Goal: Obtain resource: Download file/media

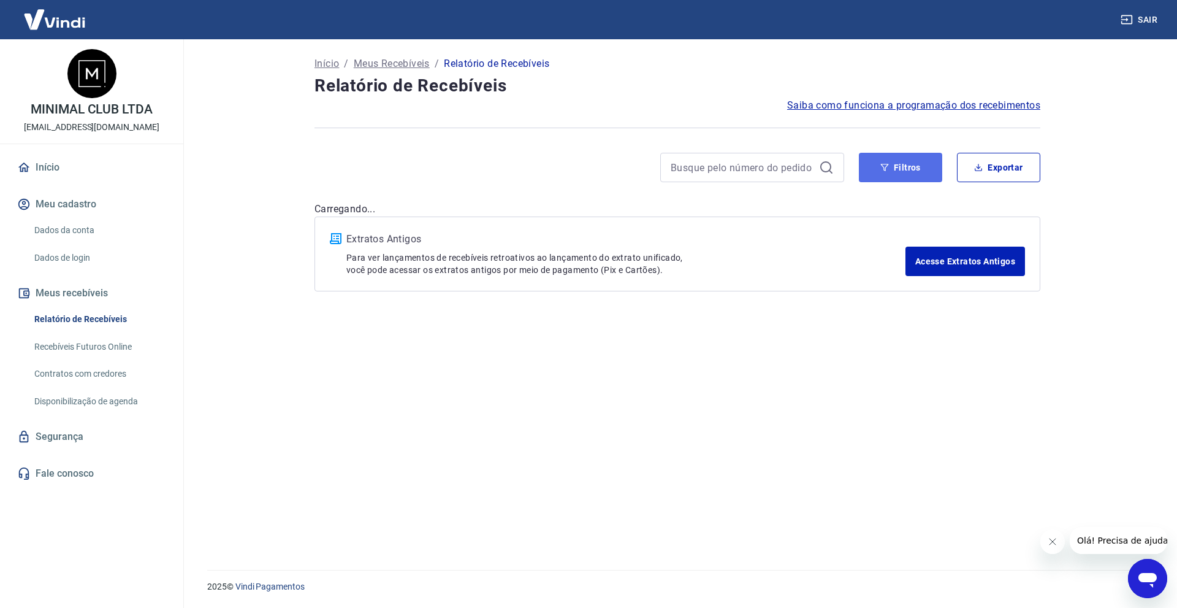
click at [874, 178] on button "Filtros" at bounding box center [900, 167] width 83 height 29
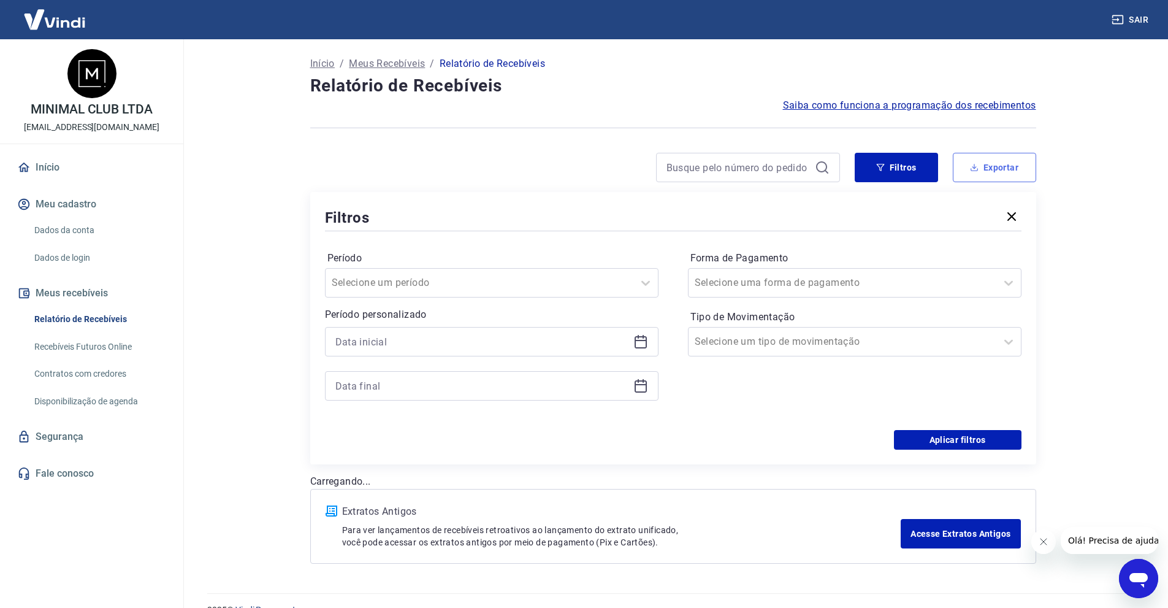
click at [958, 163] on button "Exportar" at bounding box center [994, 167] width 83 height 29
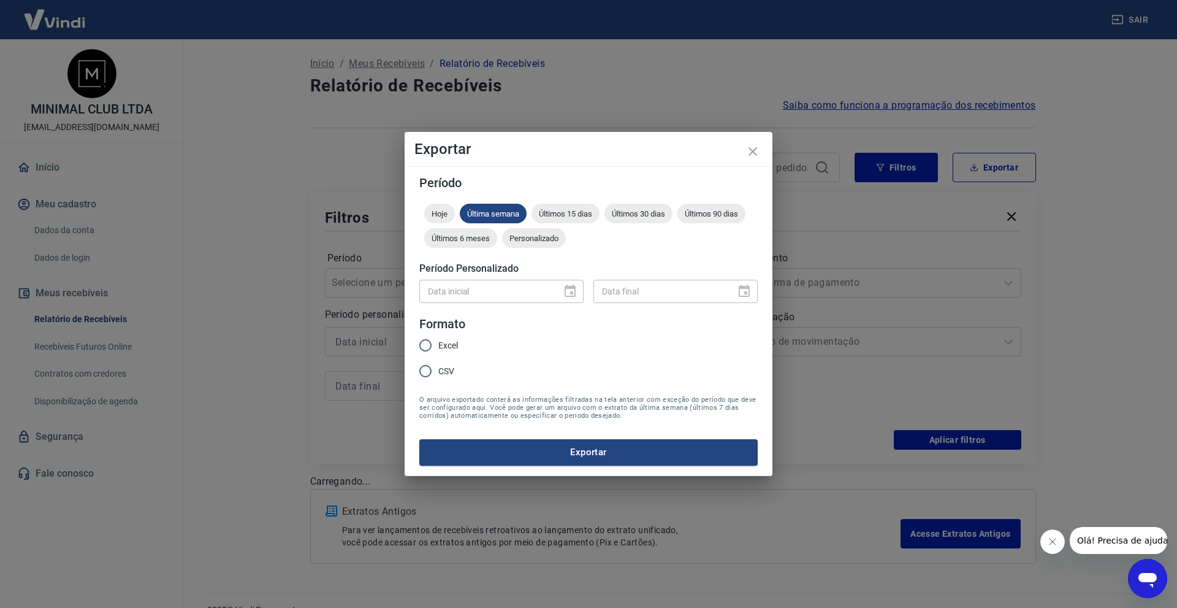
click at [425, 277] on div "Data inicial Data inicial Data final Data final" at bounding box center [588, 290] width 338 height 30
click at [760, 149] on button "close" at bounding box center [752, 151] width 29 height 29
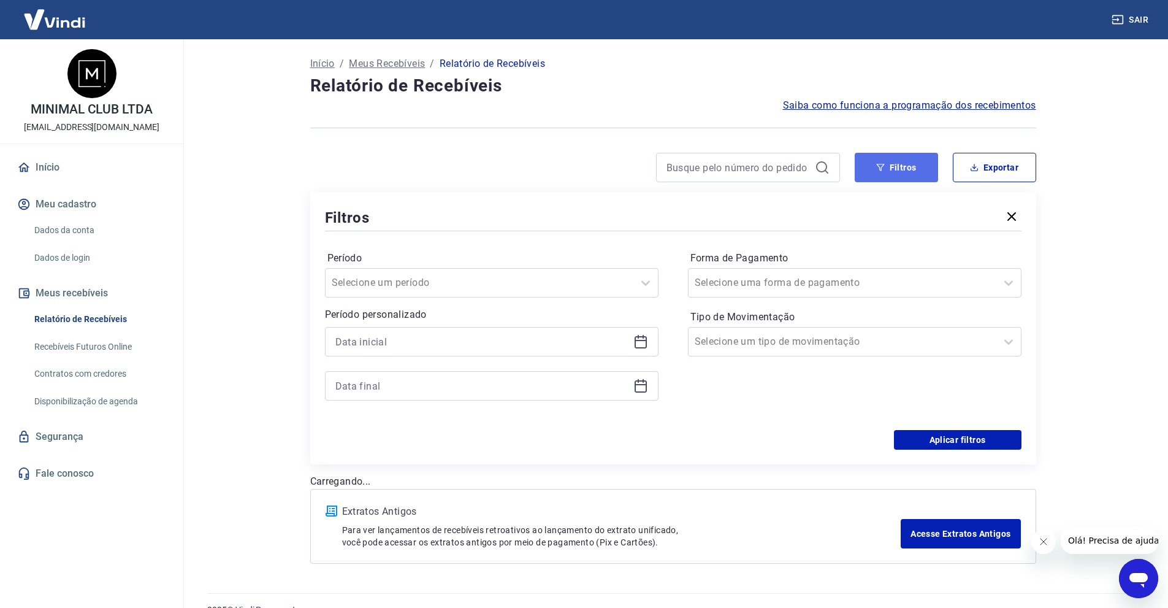
click at [881, 178] on button "Filtros" at bounding box center [896, 167] width 83 height 29
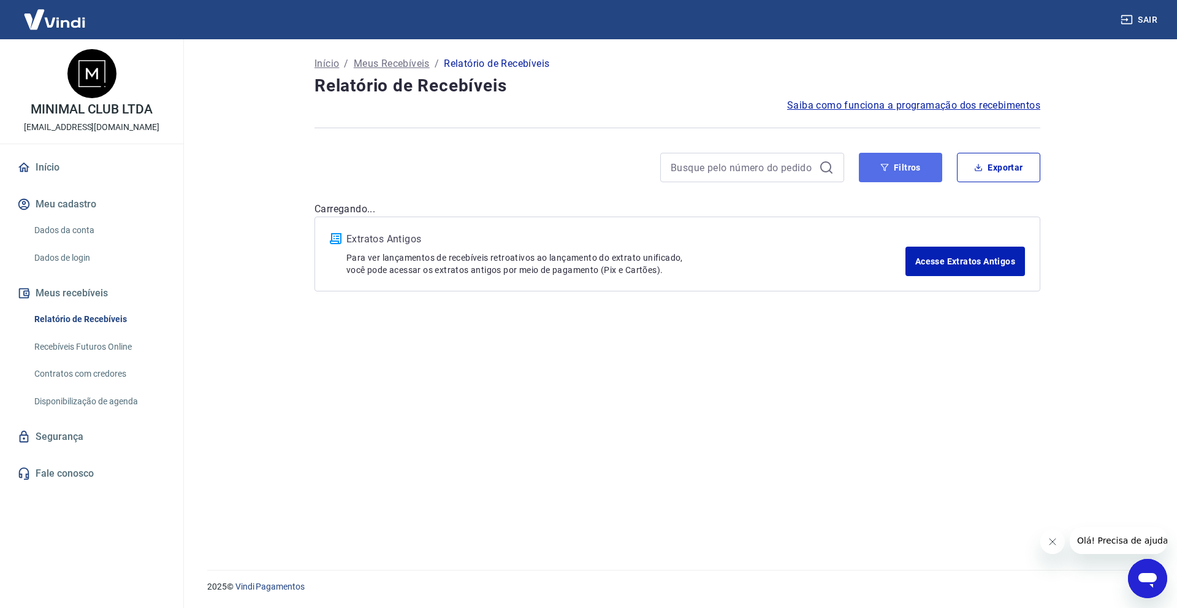
click at [888, 166] on icon "button" at bounding box center [884, 167] width 9 height 9
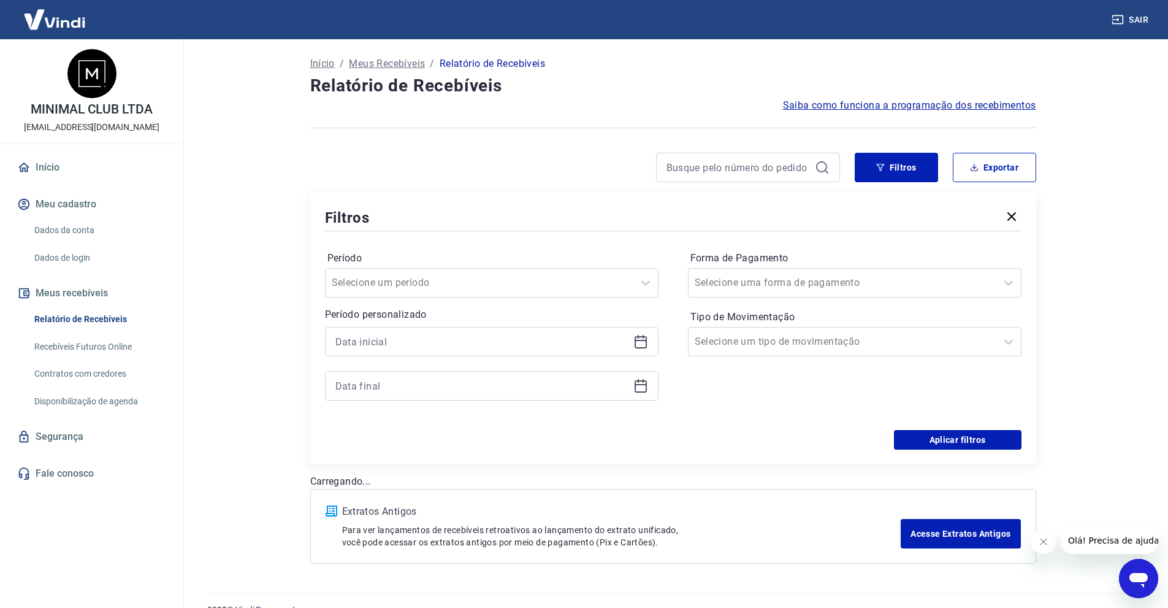
click at [494, 330] on div at bounding box center [492, 341] width 334 height 29
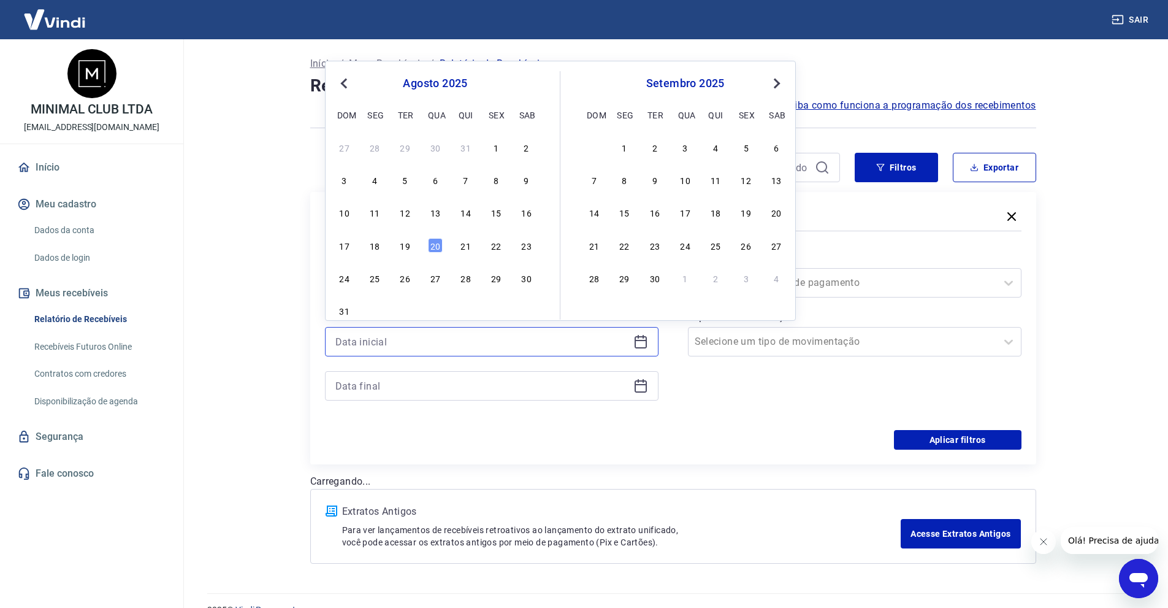
click at [483, 348] on input at bounding box center [481, 341] width 293 height 18
click at [410, 243] on div "19" at bounding box center [405, 245] width 15 height 15
type input "[DATE]"
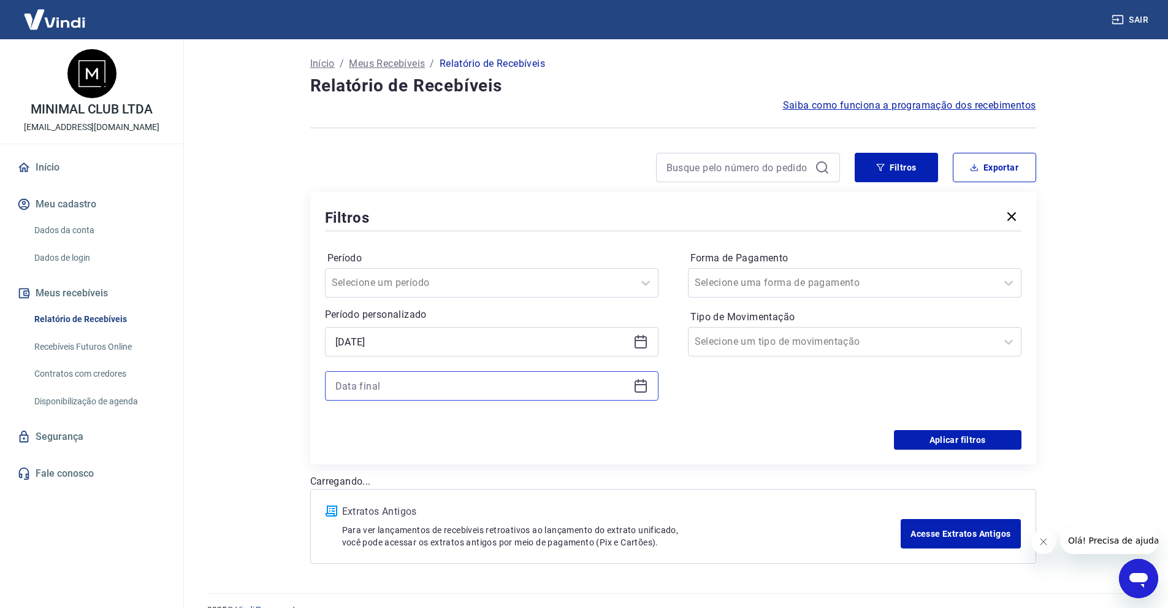
click at [410, 387] on input at bounding box center [481, 385] width 293 height 18
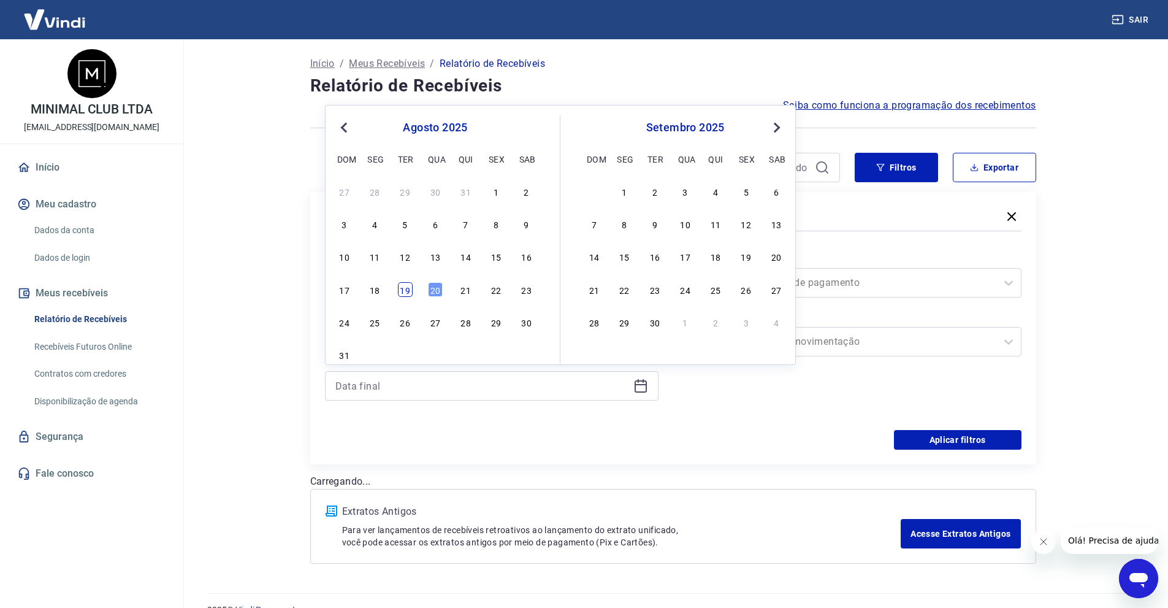
click at [408, 283] on div "19" at bounding box center [405, 289] width 15 height 15
type input "[DATE]"
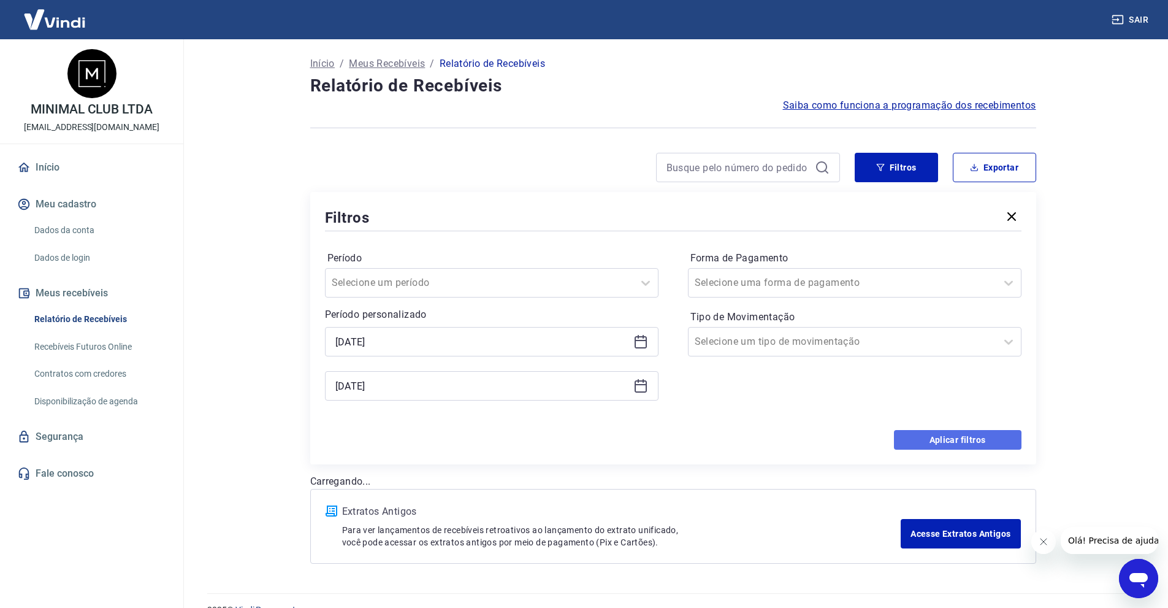
click at [913, 441] on button "Aplicar filtros" at bounding box center [958, 440] width 128 height 20
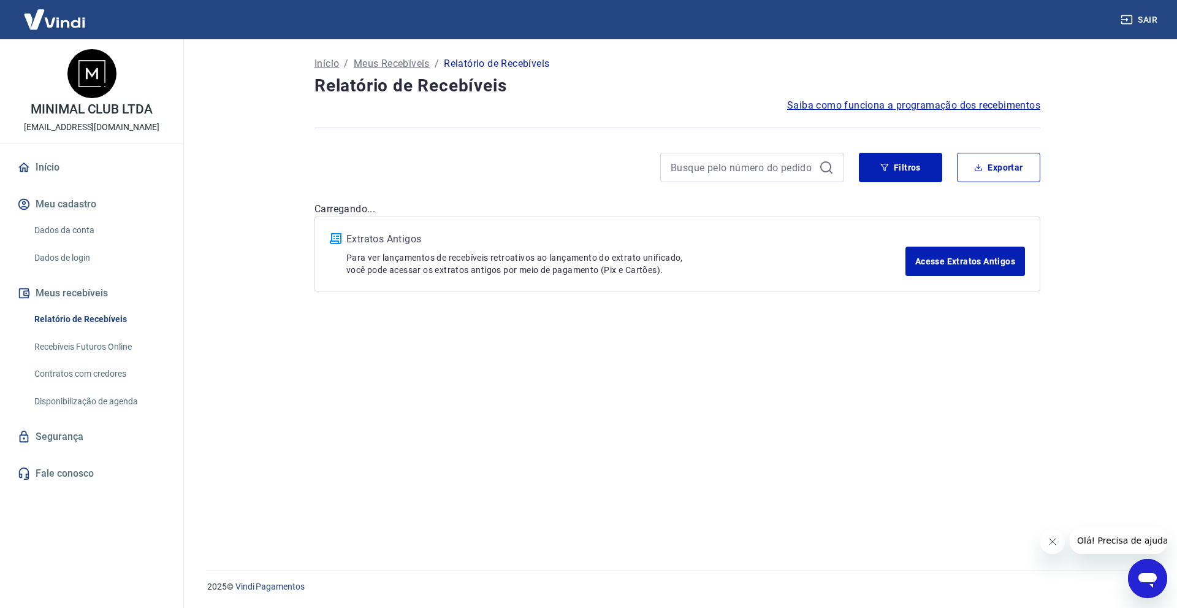
drag, startPoint x: 1054, startPoint y: 541, endPoint x: 2101, endPoint y: 1080, distance: 1177.7
click at [1054, 541] on icon "Fechar mensagem da empresa" at bounding box center [1052, 541] width 10 height 10
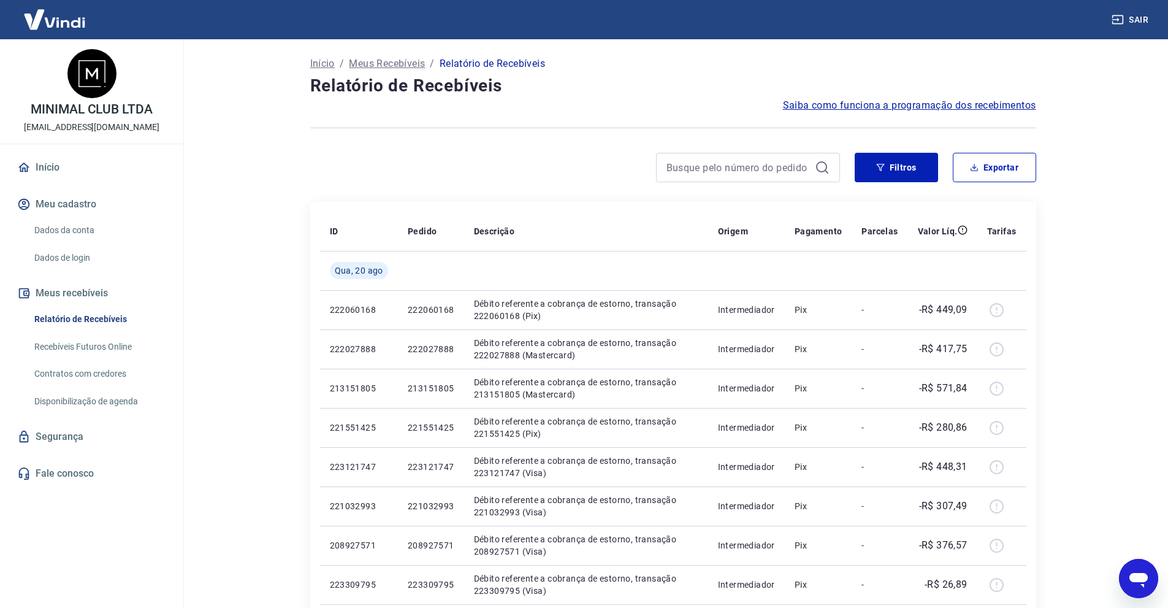
click at [1098, 335] on main "Início / Meus Recebíveis / Relatório de Recebíveis Relatório de Recebíveis Saib…" at bounding box center [673, 323] width 990 height 568
click at [959, 167] on button "Exportar" at bounding box center [994, 167] width 83 height 29
type input "[DATE]"
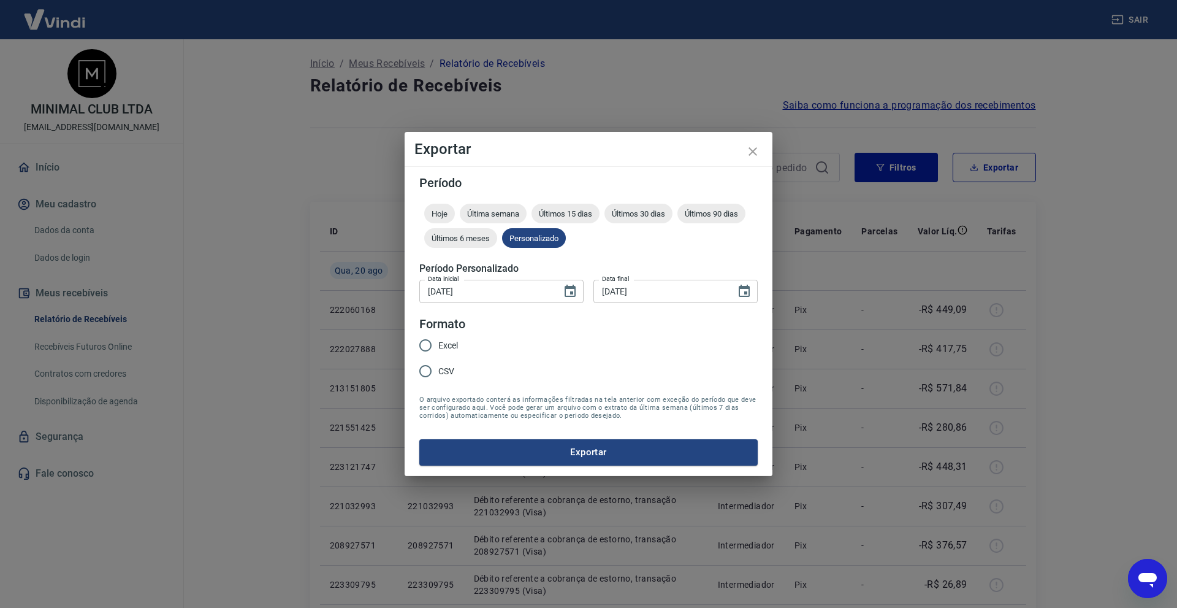
click at [424, 343] on input "Excel" at bounding box center [426, 345] width 26 height 26
radio input "true"
click at [606, 455] on button "Exportar" at bounding box center [588, 452] width 338 height 26
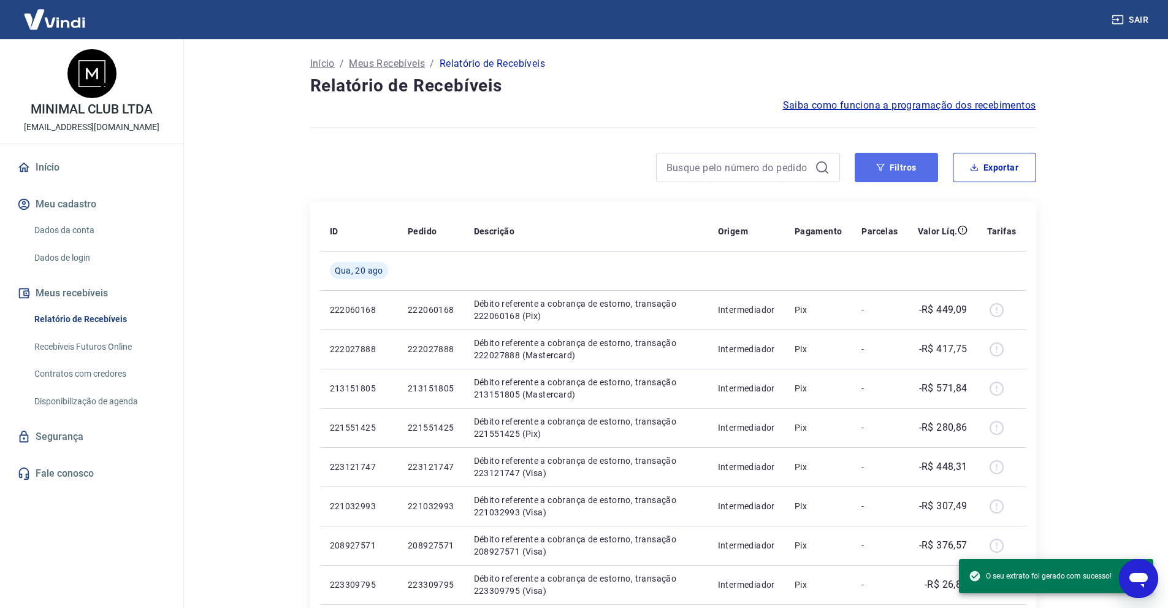
click at [907, 177] on button "Filtros" at bounding box center [896, 167] width 83 height 29
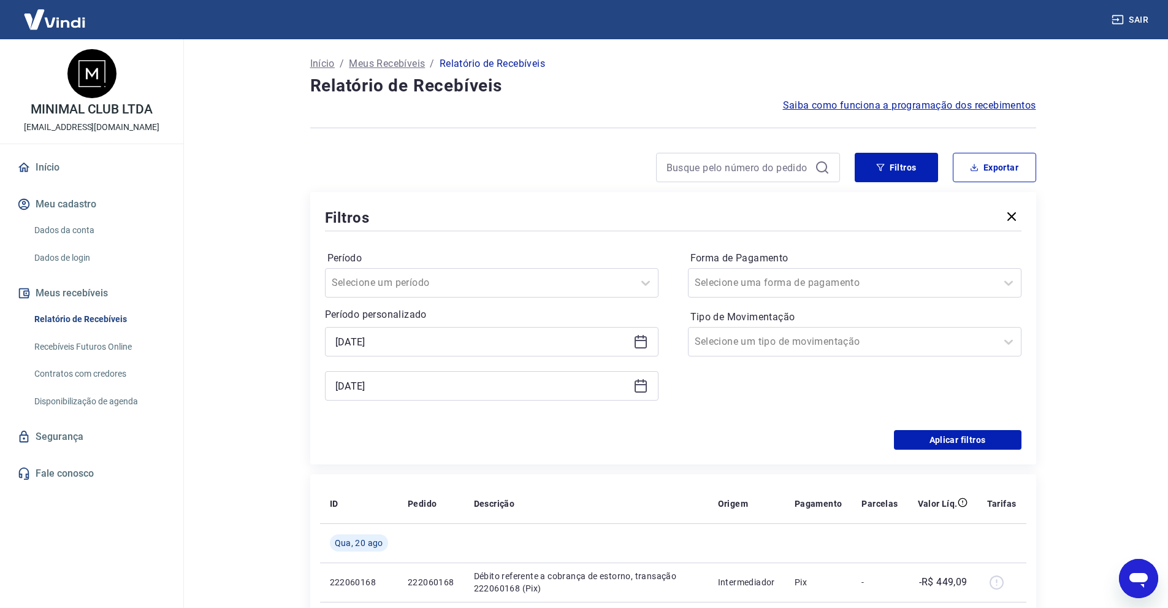
click at [460, 351] on div "[DATE]" at bounding box center [492, 341] width 334 height 29
click at [369, 338] on input "[DATE]" at bounding box center [481, 341] width 293 height 18
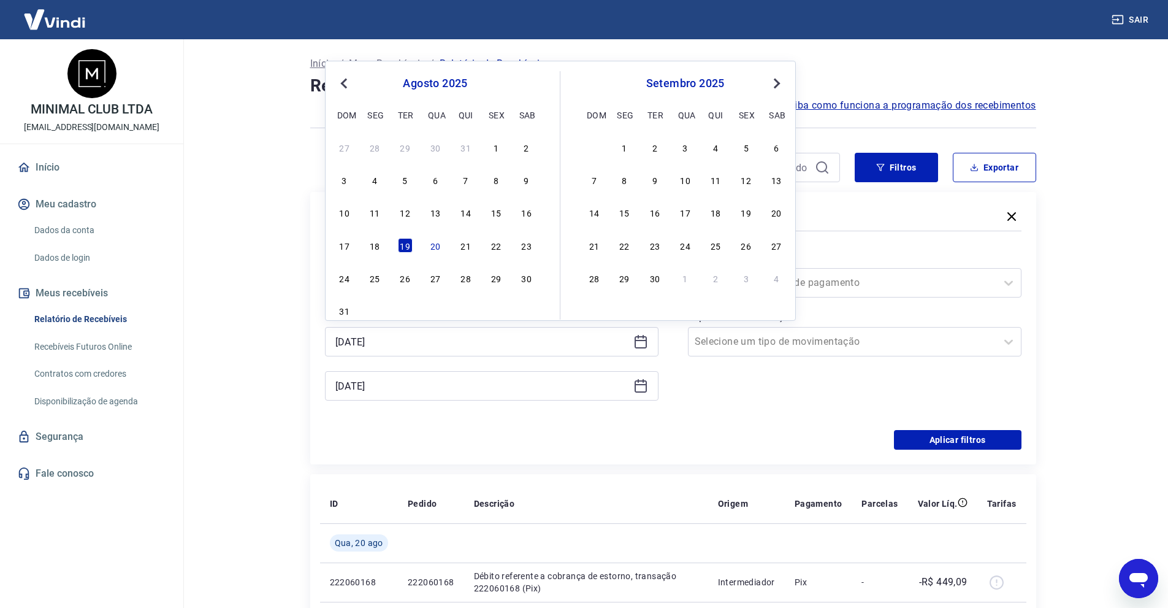
click at [431, 257] on div "27 28 29 30 31 1 2 3 4 5 6 7 8 9 10 11 12 13 14 15 16 17 18 19 20 21 22 23 24 2…" at bounding box center [435, 228] width 200 height 181
click at [438, 247] on div "20" at bounding box center [435, 245] width 15 height 15
type input "[DATE]"
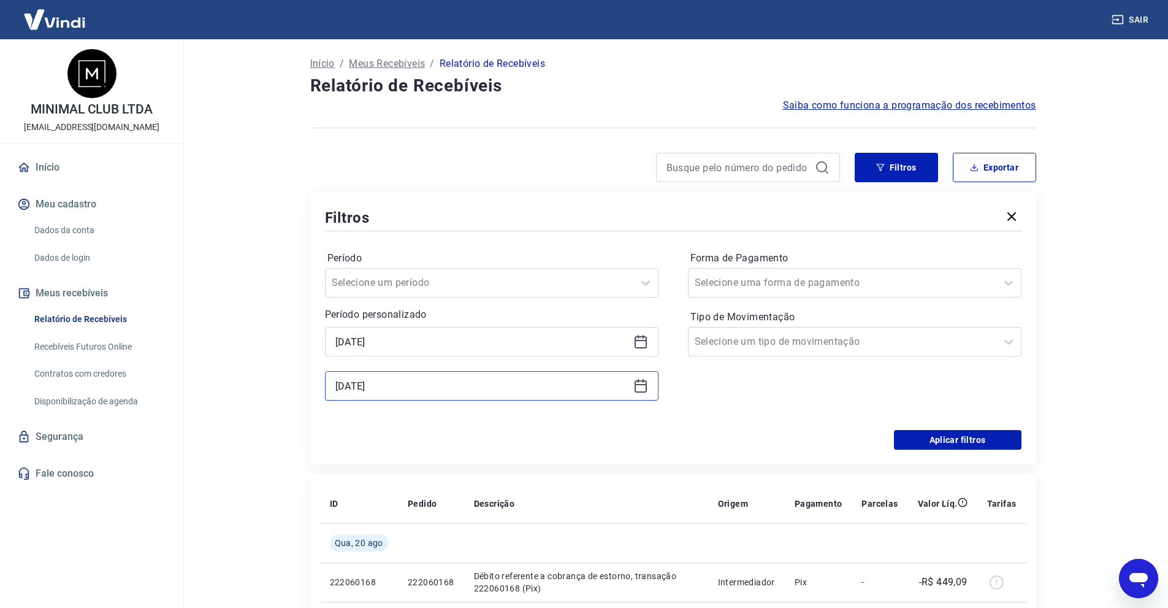
click at [379, 381] on input "[DATE]" at bounding box center [481, 385] width 293 height 18
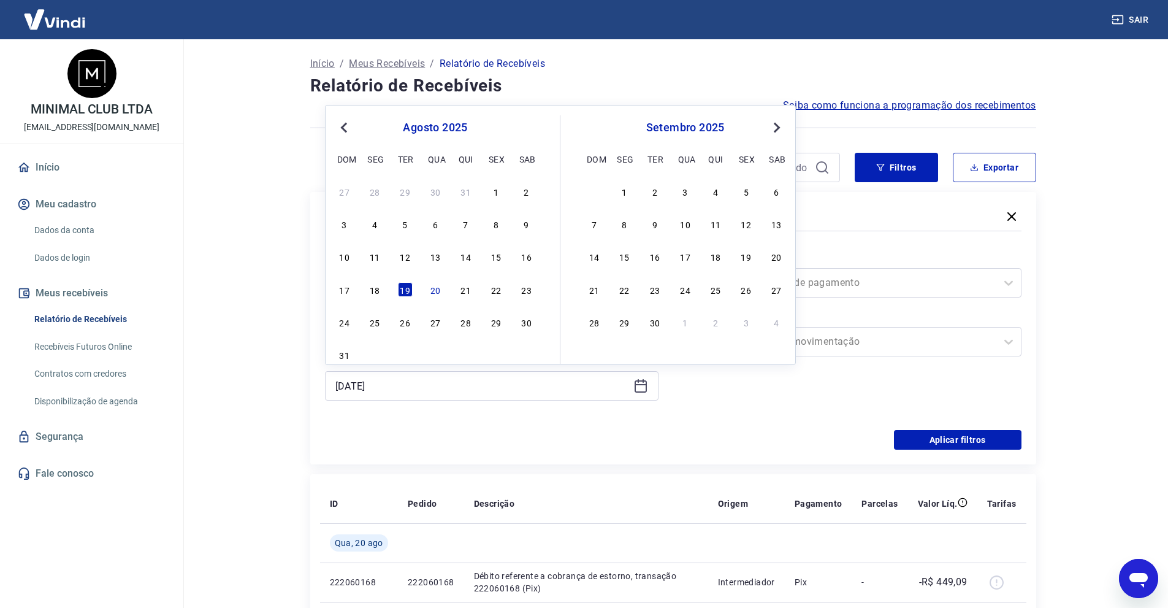
click at [430, 297] on div "17 18 19 20 21 22 23" at bounding box center [435, 289] width 200 height 18
click at [441, 281] on div "17 18 19 20 21 22 23" at bounding box center [435, 289] width 200 height 18
click at [435, 288] on div "20" at bounding box center [435, 289] width 15 height 15
type input "[DATE]"
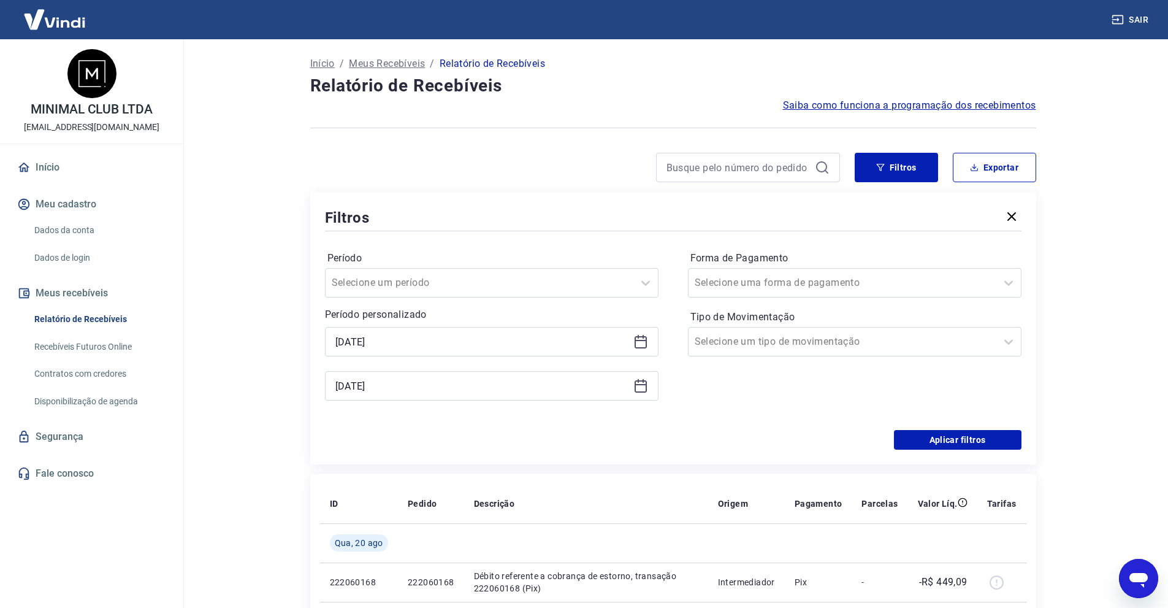
click at [435, 288] on input "Período" at bounding box center [394, 282] width 124 height 15
click at [527, 222] on div "Filtros" at bounding box center [673, 217] width 696 height 21
click at [985, 435] on button "Aplicar filtros" at bounding box center [958, 440] width 128 height 20
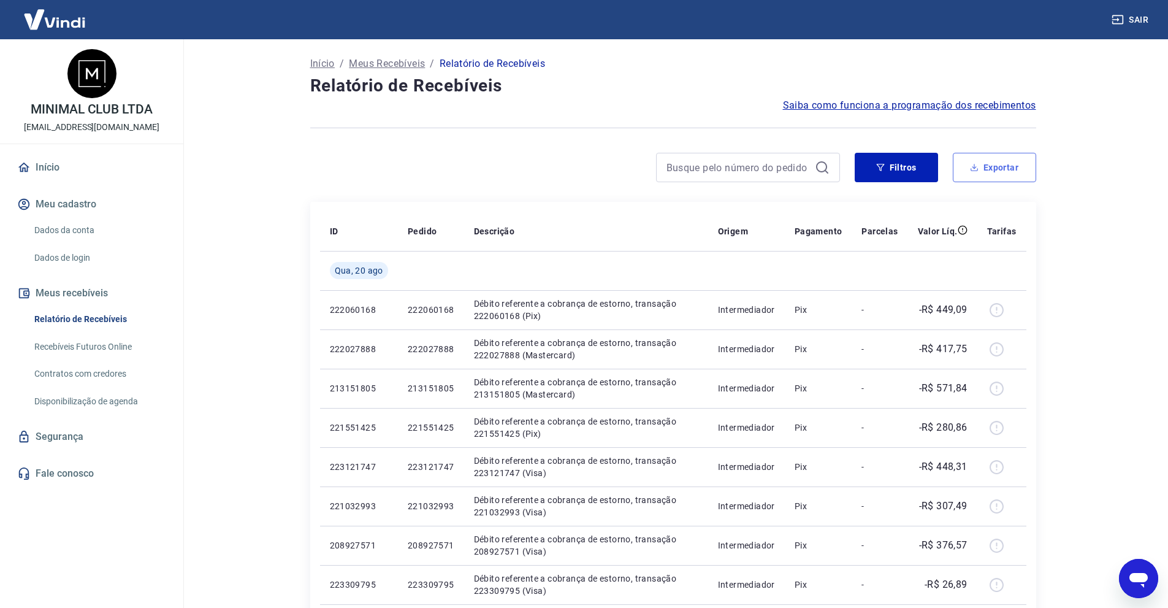
click at [981, 157] on button "Exportar" at bounding box center [994, 167] width 83 height 29
type input "[DATE]"
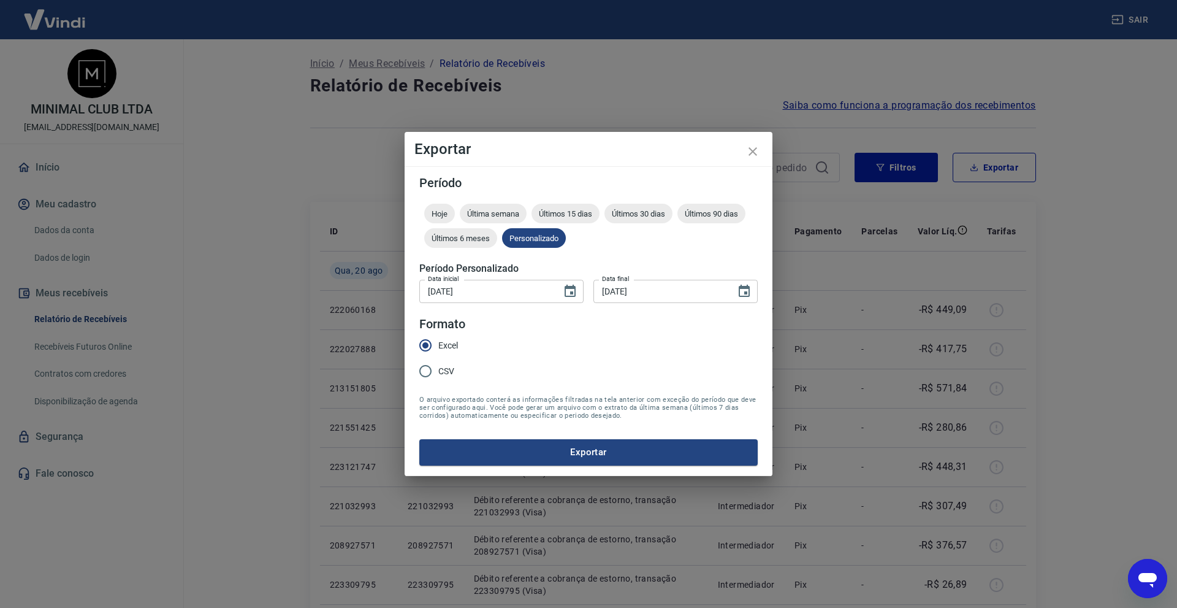
click at [535, 438] on form "Período Hoje Última semana Últimos 15 dias Últimos 30 dias Últimos 90 dias Últi…" at bounding box center [588, 321] width 338 height 288
click at [536, 451] on button "Exportar" at bounding box center [588, 452] width 338 height 26
